Goal: Information Seeking & Learning: Learn about a topic

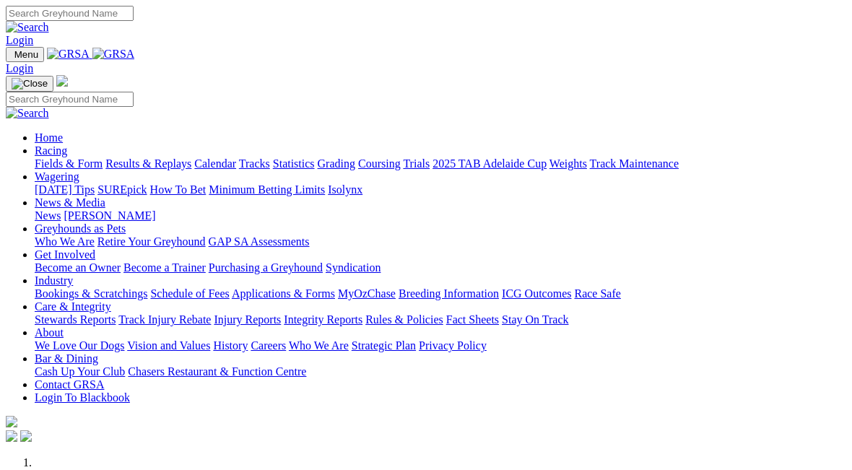
click at [52, 157] on link "Fields & Form" at bounding box center [69, 163] width 68 height 12
click at [67, 144] on link "Racing" at bounding box center [51, 150] width 32 height 12
click at [59, 157] on link "Fields & Form" at bounding box center [69, 163] width 68 height 12
